Goal: Task Accomplishment & Management: Complete application form

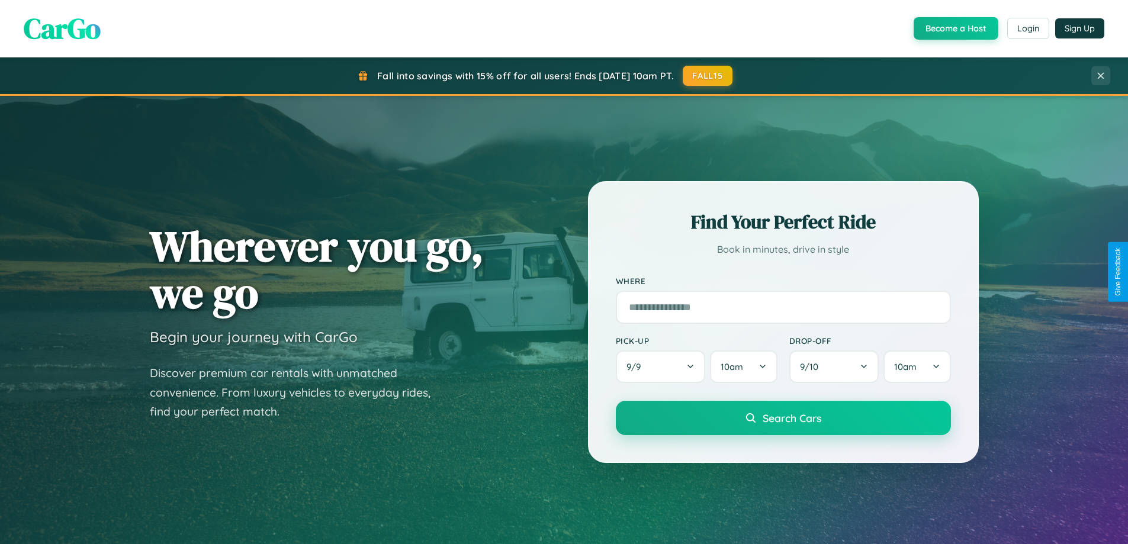
scroll to position [815, 0]
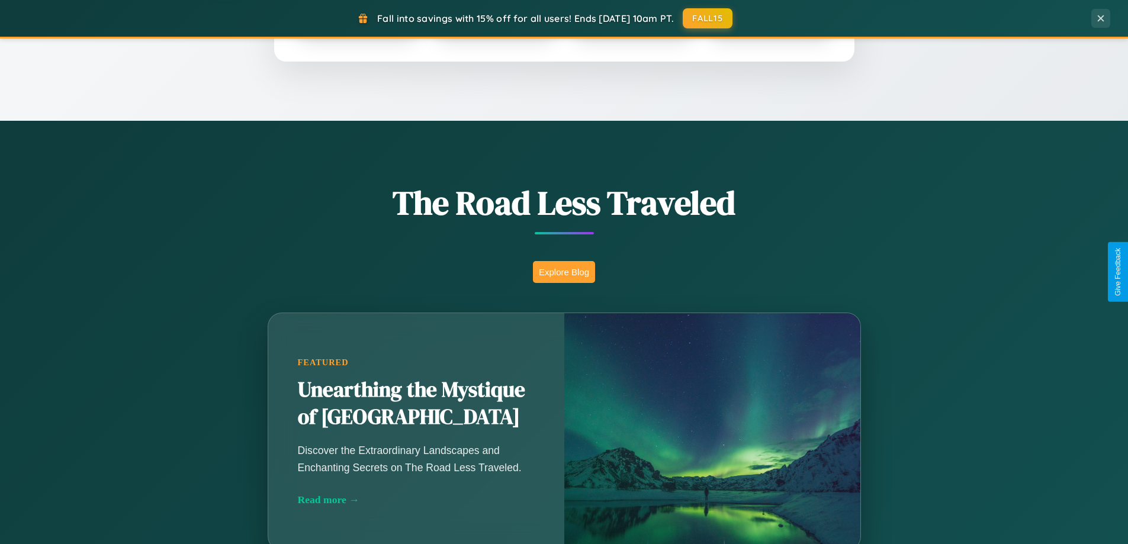
click at [564, 272] on button "Explore Blog" at bounding box center [564, 272] width 62 height 22
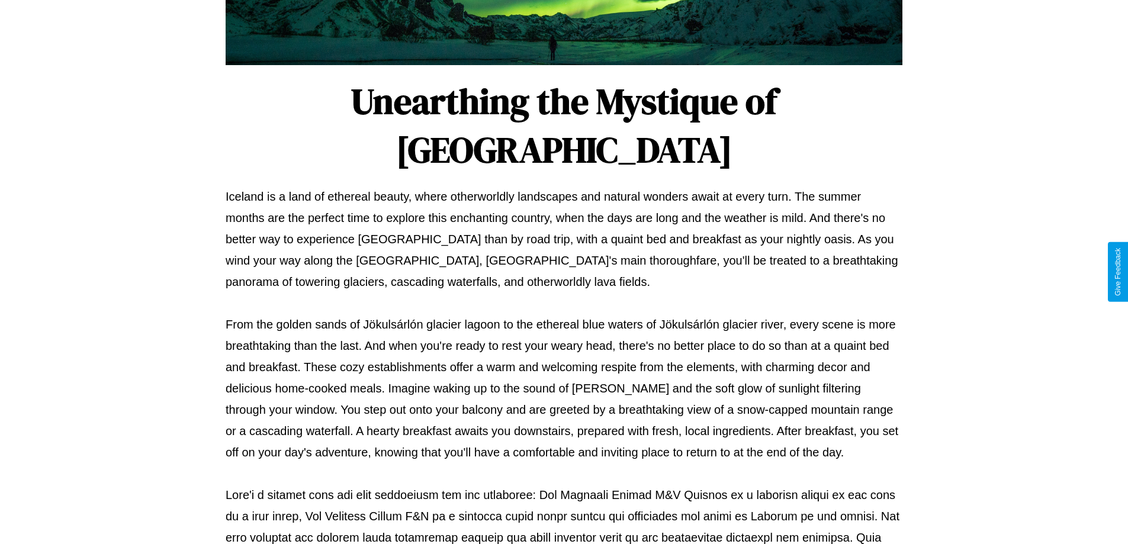
scroll to position [383, 0]
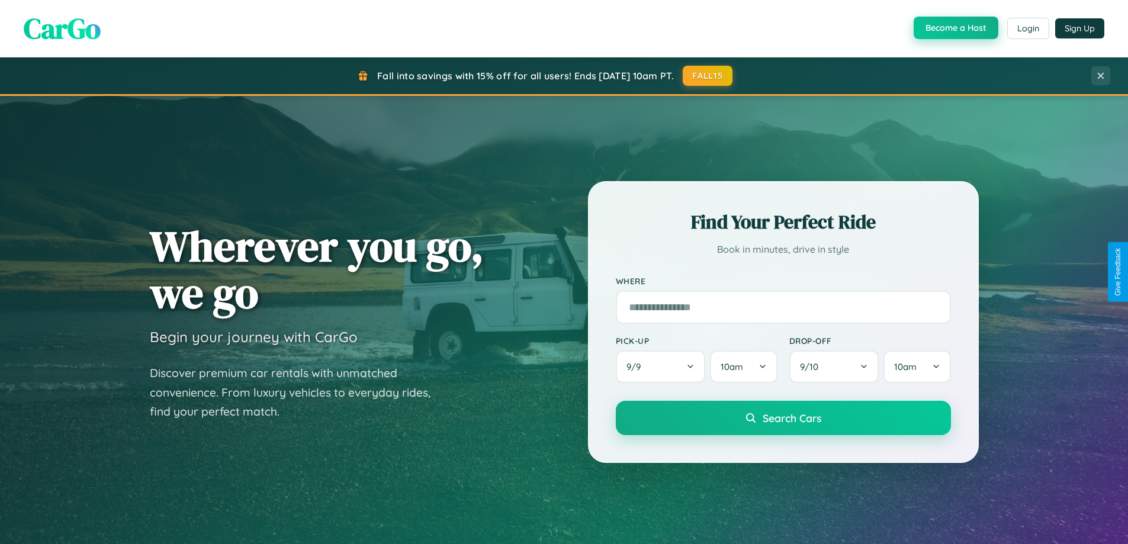
click at [954, 28] on button "Become a Host" at bounding box center [956, 28] width 85 height 22
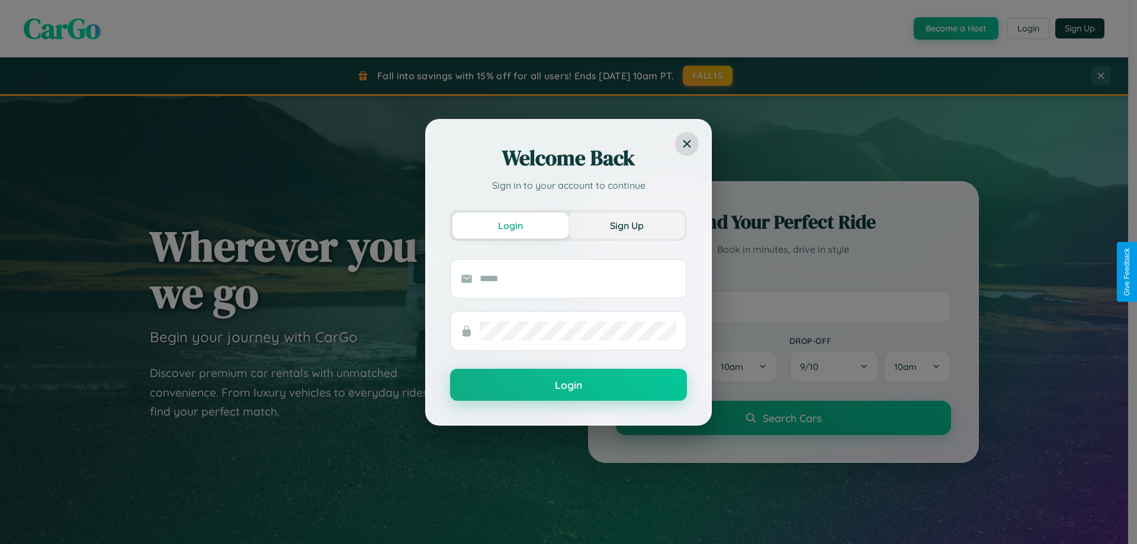
click at [626, 225] on button "Sign Up" at bounding box center [626, 226] width 116 height 26
